Goal: Obtain resource: Download file/media

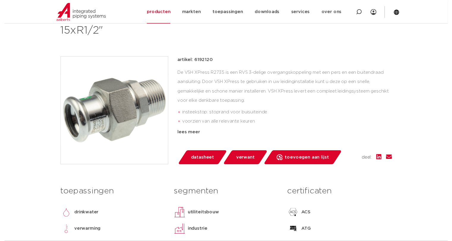
scroll to position [119, 0]
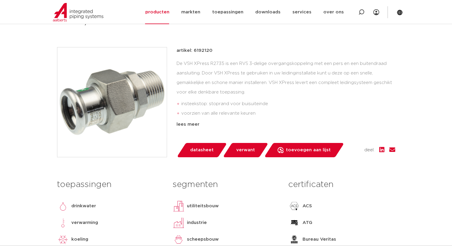
click at [202, 148] on span "datasheet" at bounding box center [201, 150] width 23 height 10
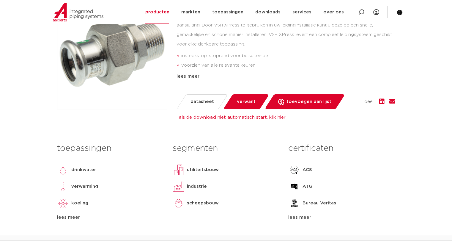
scroll to position [178, 0]
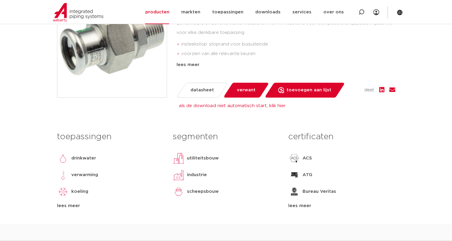
click at [243, 89] on span "verwant" at bounding box center [246, 90] width 19 height 10
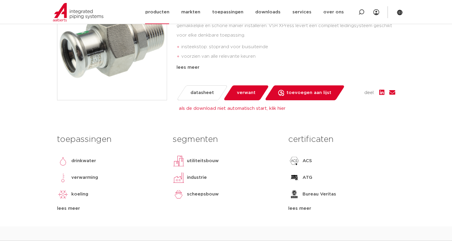
scroll to position [178, 0]
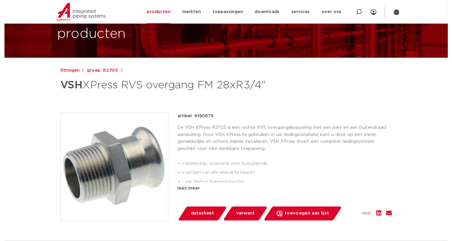
scroll to position [119, 0]
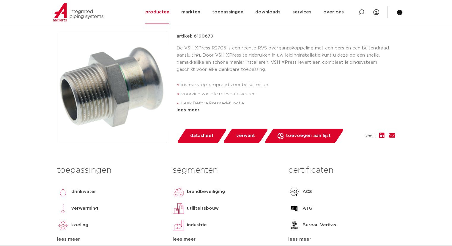
click at [202, 136] on span "datasheet" at bounding box center [201, 136] width 23 height 10
